Goal: Complete application form

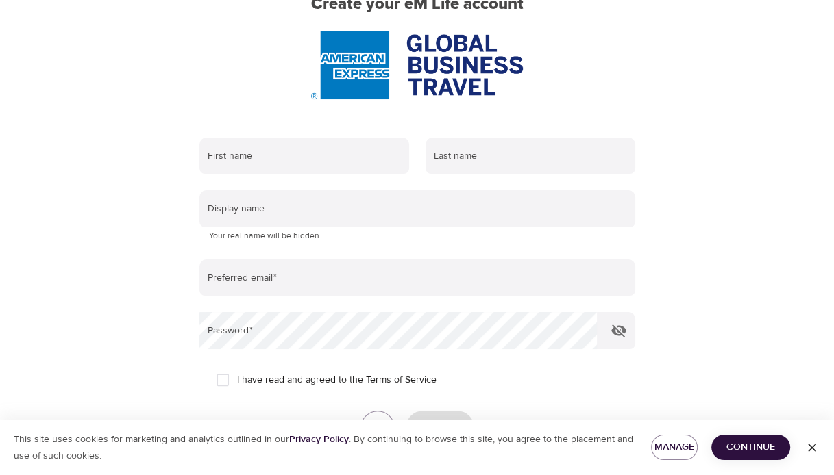
scroll to position [137, 0]
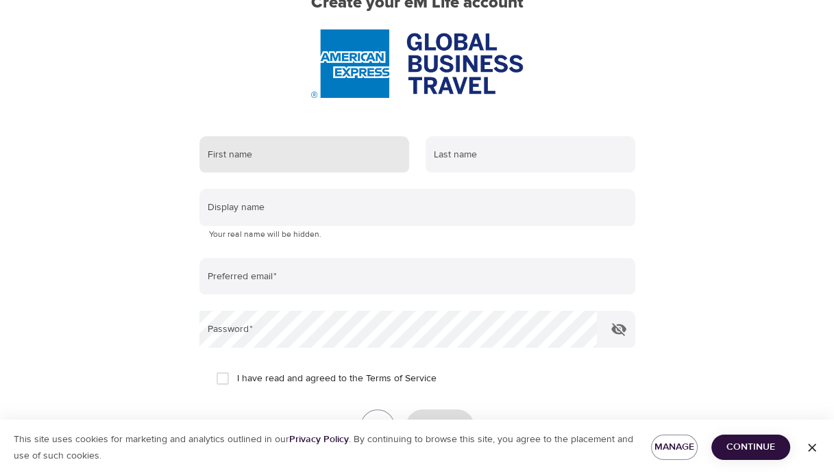
click at [228, 154] on input "text" at bounding box center [304, 154] width 210 height 37
type input "[PERSON_NAME]"
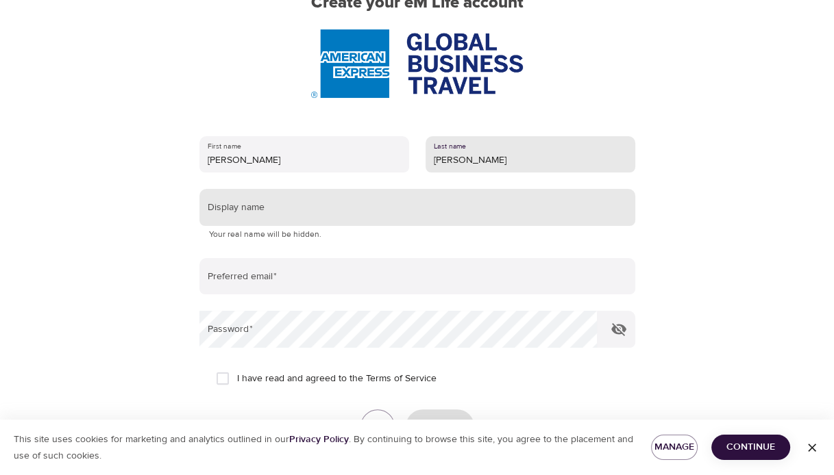
type input "[PERSON_NAME]"
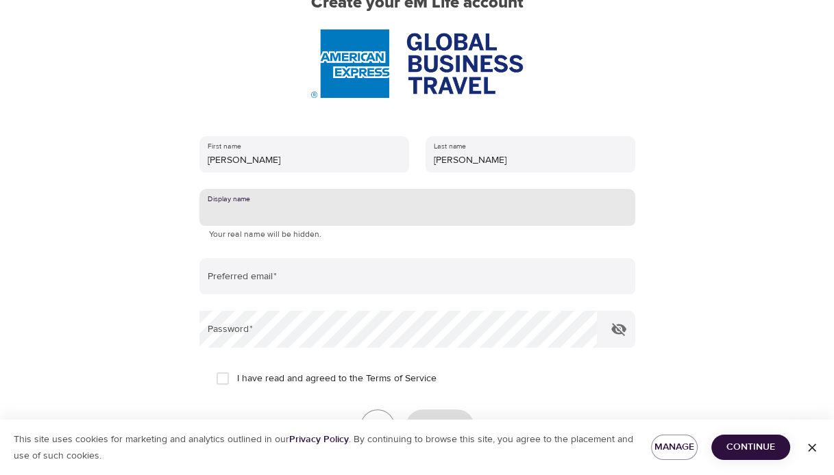
click at [232, 210] on input "text" at bounding box center [417, 207] width 436 height 37
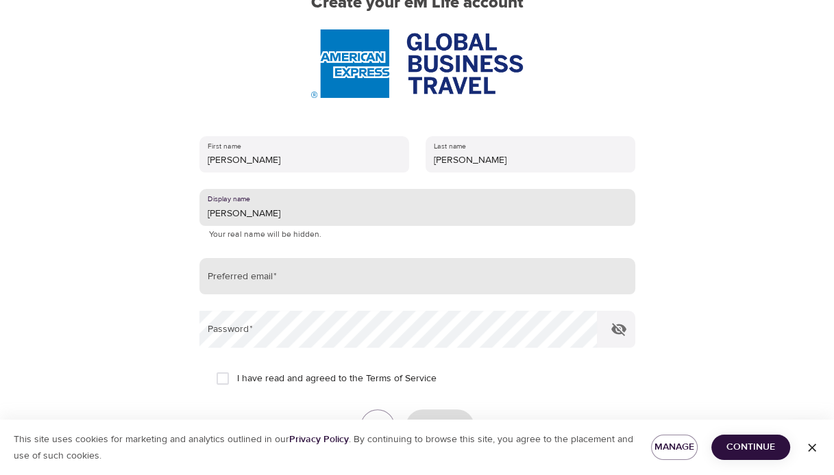
type input "[PERSON_NAME]"
click at [225, 279] on input "email" at bounding box center [417, 276] width 436 height 37
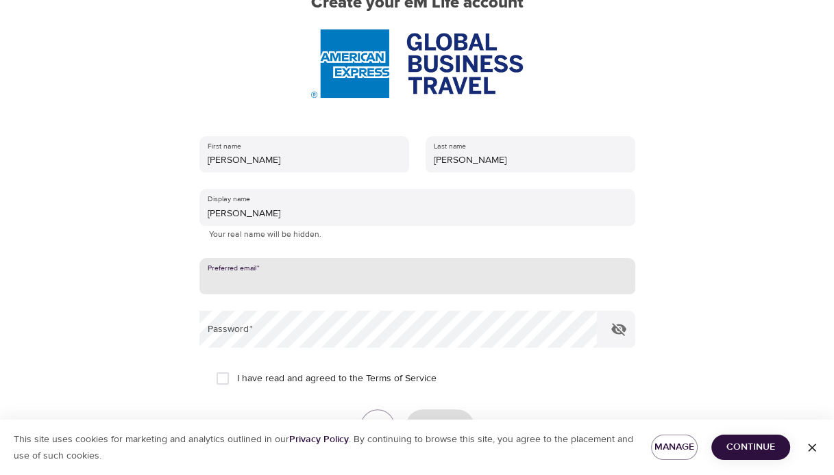
type input "[PERSON_NAME][EMAIL_ADDRESS][PERSON_NAME][DOMAIN_NAME]"
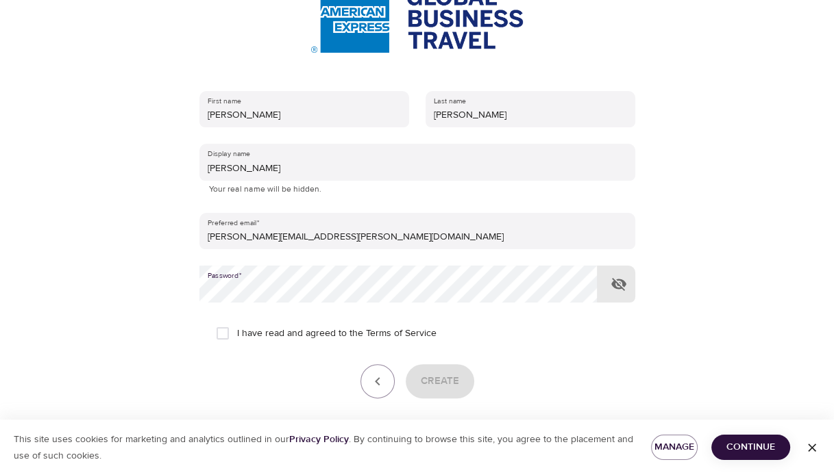
scroll to position [236, 0]
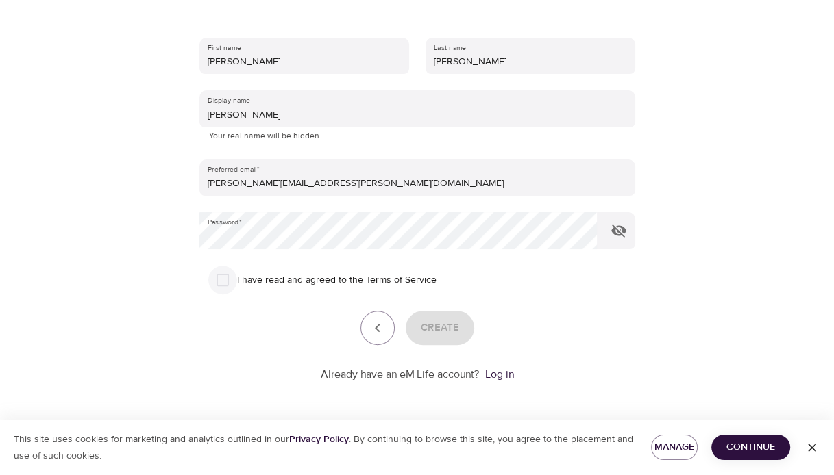
click at [223, 280] on input "I have read and agreed to the Terms of Service" at bounding box center [222, 280] width 29 height 29
checkbox input "true"
click at [462, 337] on button "Create" at bounding box center [440, 328] width 69 height 34
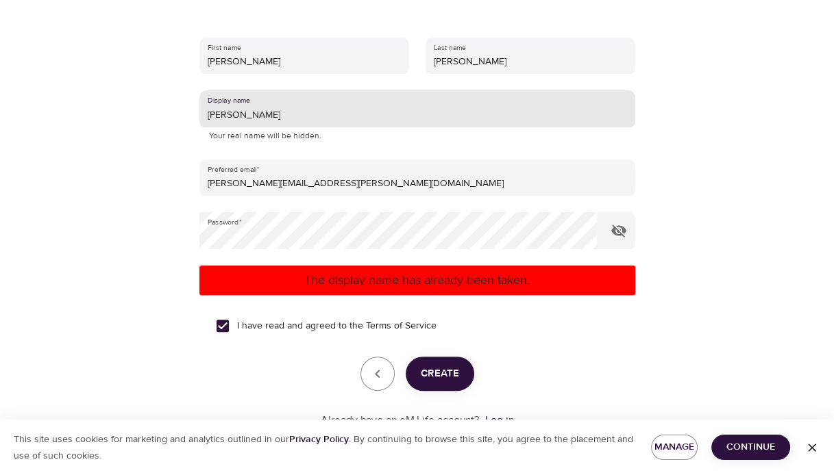
click at [256, 115] on input "[PERSON_NAME]" at bounding box center [417, 108] width 436 height 37
type input "B"
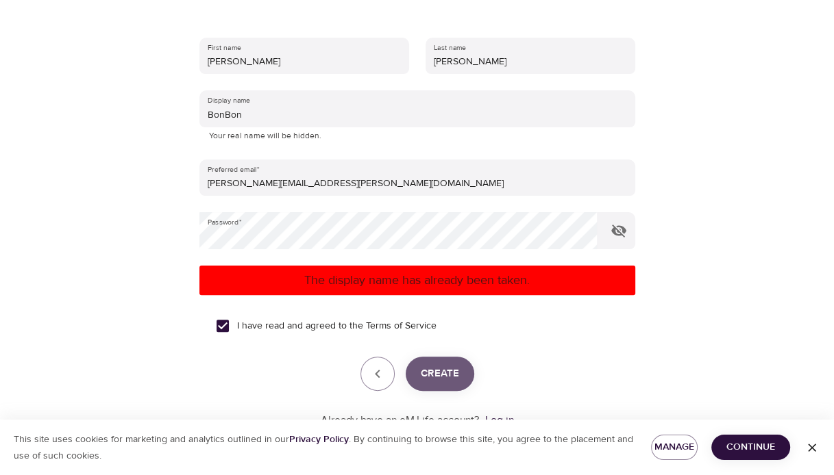
click at [432, 369] on span "Create" at bounding box center [440, 374] width 38 height 18
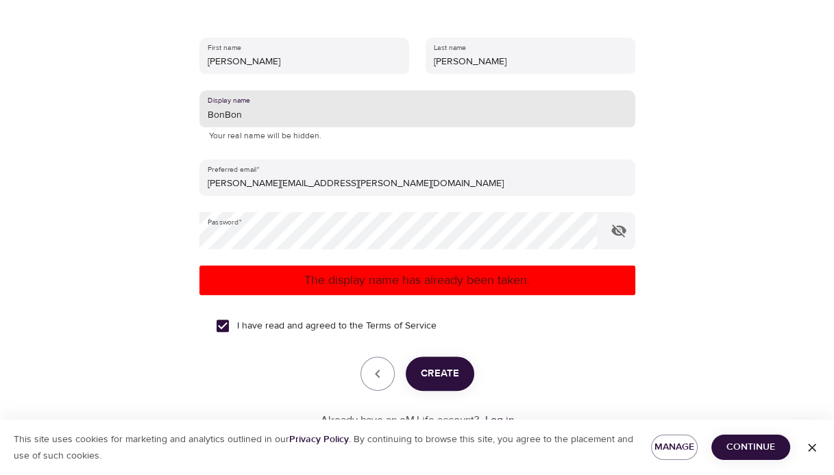
drag, startPoint x: 253, startPoint y: 112, endPoint x: 187, endPoint y: 110, distance: 65.8
click at [187, 110] on div "First name [PERSON_NAME] Last name [PERSON_NAME] Display name BonBon Your real …" at bounding box center [417, 233] width 480 height 435
type input "Sunshine"
click at [447, 375] on span "Create" at bounding box center [440, 374] width 38 height 18
